Goal: Task Accomplishment & Management: Use online tool/utility

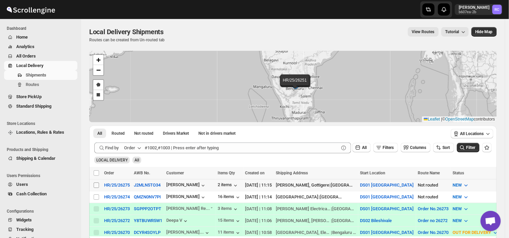
click at [96, 182] on input "Select shipment" at bounding box center [96, 184] width 5 height 5
checkbox input "true"
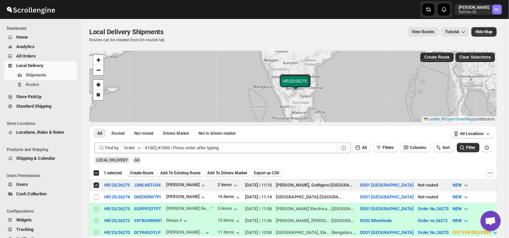
click at [144, 172] on span "Create Route" at bounding box center [141, 172] width 23 height 5
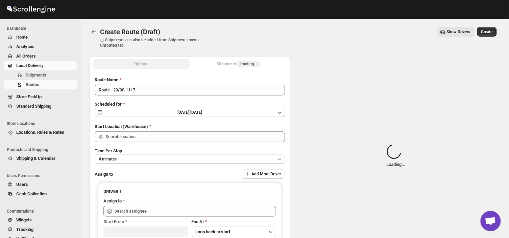
type input "DS01 [GEOGRAPHIC_DATA]"
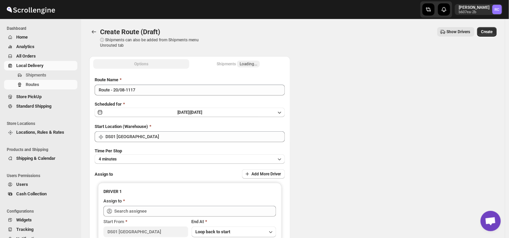
type input "DS01 [GEOGRAPHIC_DATA]"
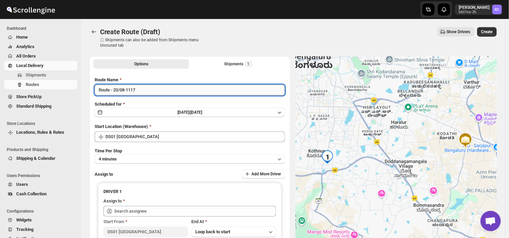
click at [139, 89] on input "Route - 20/08-1117" at bounding box center [190, 89] width 190 height 11
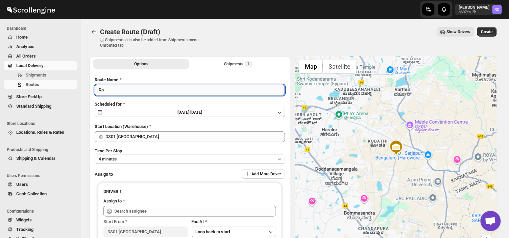
type input "R"
type input "Order no 26275"
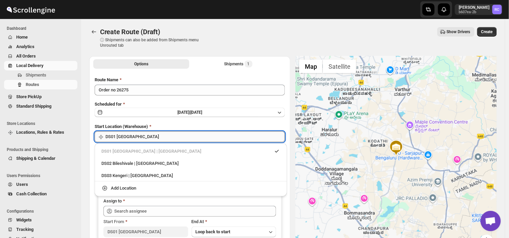
click at [142, 132] on input "DS01 [GEOGRAPHIC_DATA]" at bounding box center [194, 136] width 179 height 11
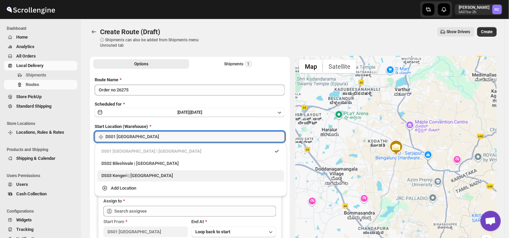
click at [123, 173] on div "DS03 Kengeri | [GEOGRAPHIC_DATA]" at bounding box center [190, 175] width 179 height 7
type input "DS03 Kengeri"
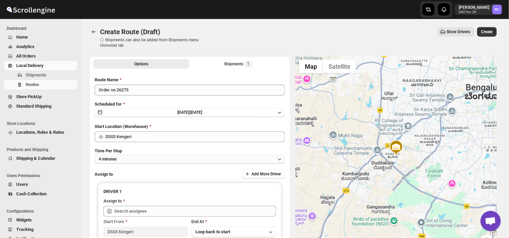
click at [126, 156] on button "4 minutes" at bounding box center [190, 158] width 190 height 9
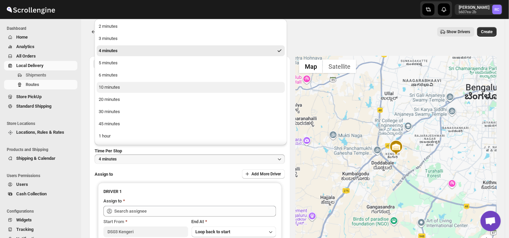
click at [119, 86] on div "10 minutes" at bounding box center [109, 87] width 21 height 7
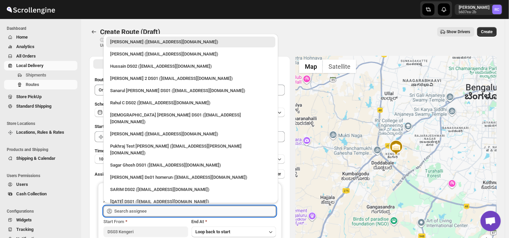
click at [155, 210] on input "text" at bounding box center [195, 210] width 162 height 11
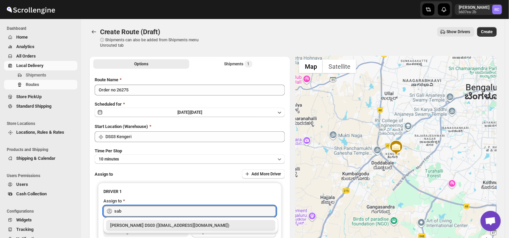
click at [190, 223] on div "[PERSON_NAME] DS03 ([EMAIL_ADDRESS][DOMAIN_NAME])" at bounding box center [190, 225] width 161 height 7
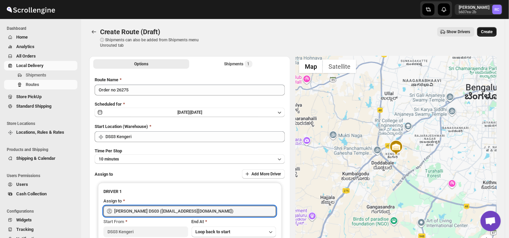
type input "[PERSON_NAME] DS03 ([EMAIL_ADDRESS][DOMAIN_NAME])"
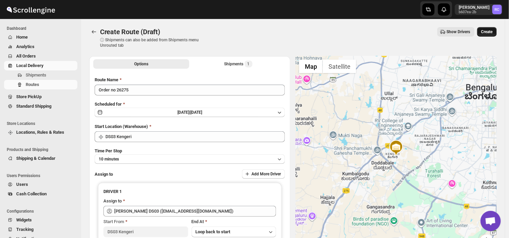
click at [492, 30] on span "Create" at bounding box center [486, 31] width 11 height 5
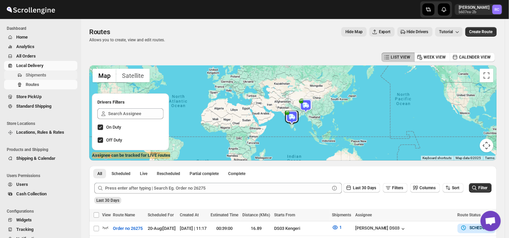
click at [51, 72] on span "Shipments" at bounding box center [51, 75] width 50 height 7
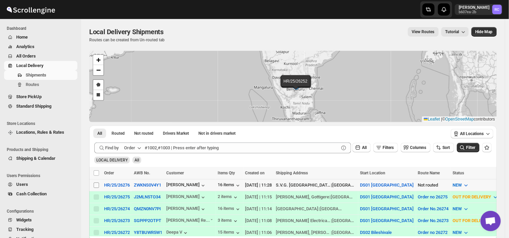
click at [94, 185] on input "Select shipment" at bounding box center [96, 184] width 5 height 5
checkbox input "true"
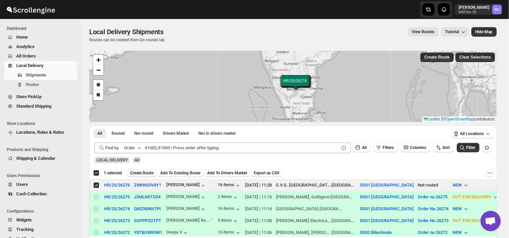
click at [143, 169] on button "Create Route" at bounding box center [141, 173] width 29 height 8
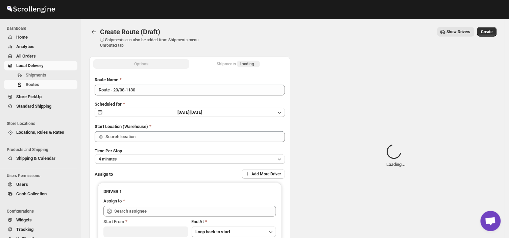
type input "DS01 [GEOGRAPHIC_DATA]"
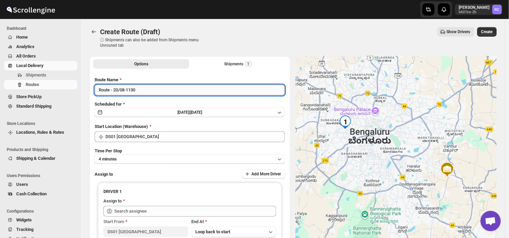
click at [141, 93] on input "Route - 20/08-1130" at bounding box center [190, 89] width 190 height 11
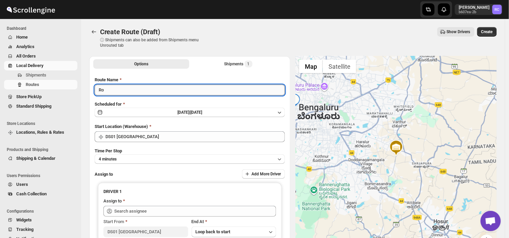
type input "R"
type input "Order no 26276"
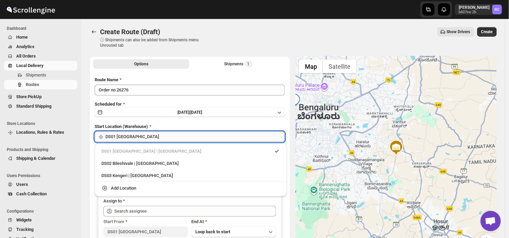
click at [140, 137] on input "DS01 [GEOGRAPHIC_DATA]" at bounding box center [194, 136] width 179 height 11
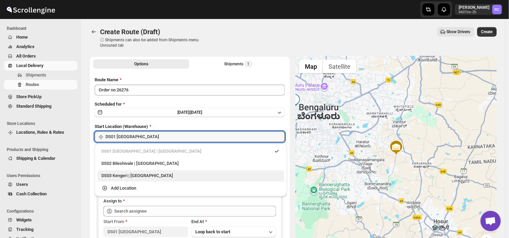
click at [110, 178] on div "DS03 Kengeri | [GEOGRAPHIC_DATA]" at bounding box center [190, 175] width 179 height 7
type input "DS03 Kengeri"
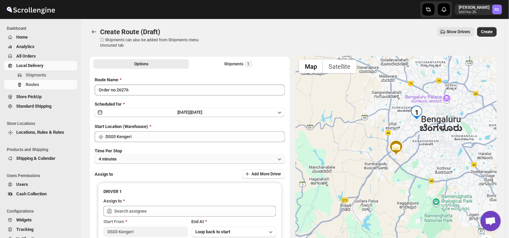
click at [124, 157] on button "4 minutes" at bounding box center [190, 158] width 190 height 9
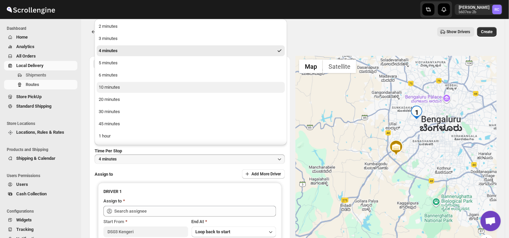
click at [117, 86] on div "10 minutes" at bounding box center [109, 87] width 21 height 7
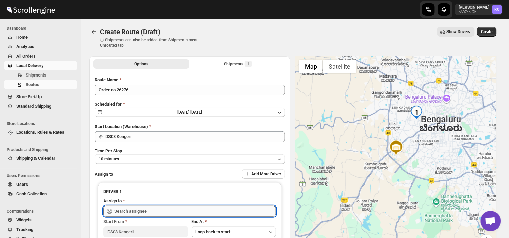
click at [155, 213] on input "text" at bounding box center [195, 210] width 162 height 11
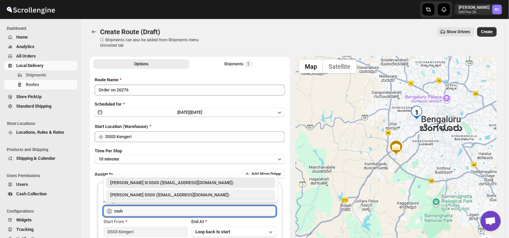
click at [146, 194] on div "[PERSON_NAME] DS03 ([EMAIL_ADDRESS][DOMAIN_NAME])" at bounding box center [190, 194] width 161 height 7
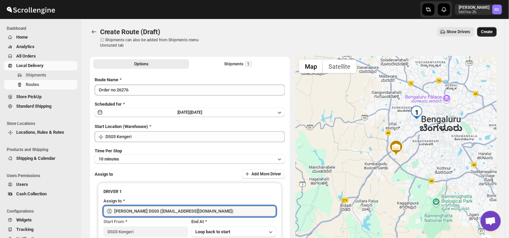
type input "[PERSON_NAME] DS03 ([EMAIL_ADDRESS][DOMAIN_NAME])"
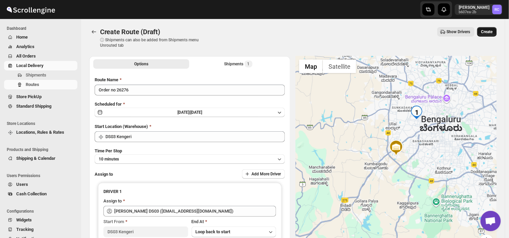
click at [491, 29] on span "Create" at bounding box center [486, 31] width 11 height 5
